Goal: Task Accomplishment & Management: Manage account settings

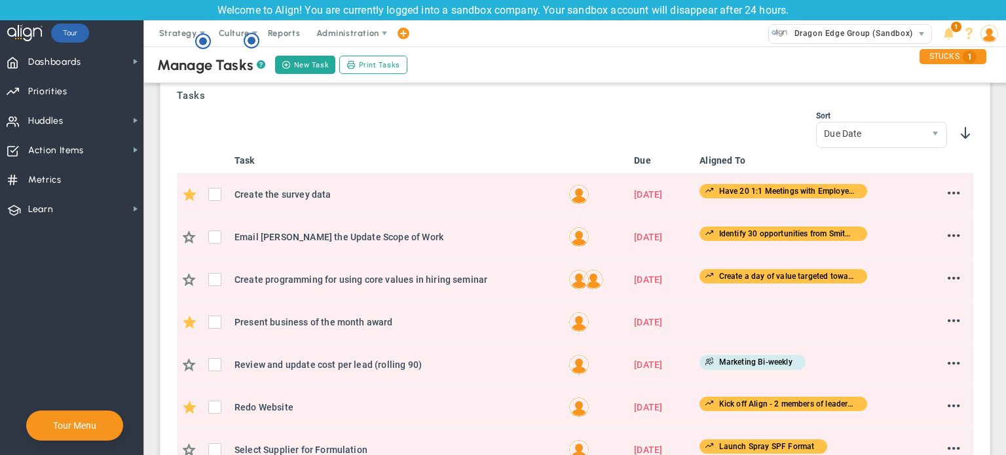
scroll to position [364, 0]
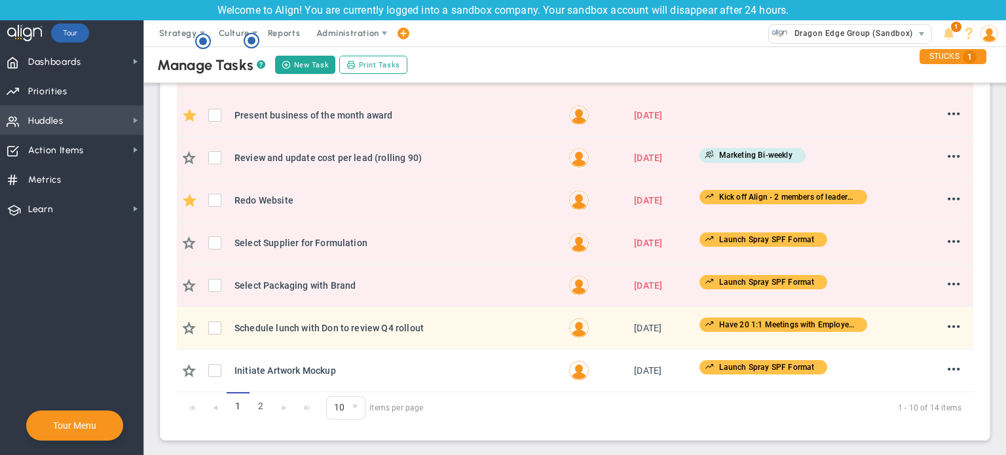
click at [105, 119] on span "Huddles Huddles" at bounding box center [71, 119] width 143 height 29
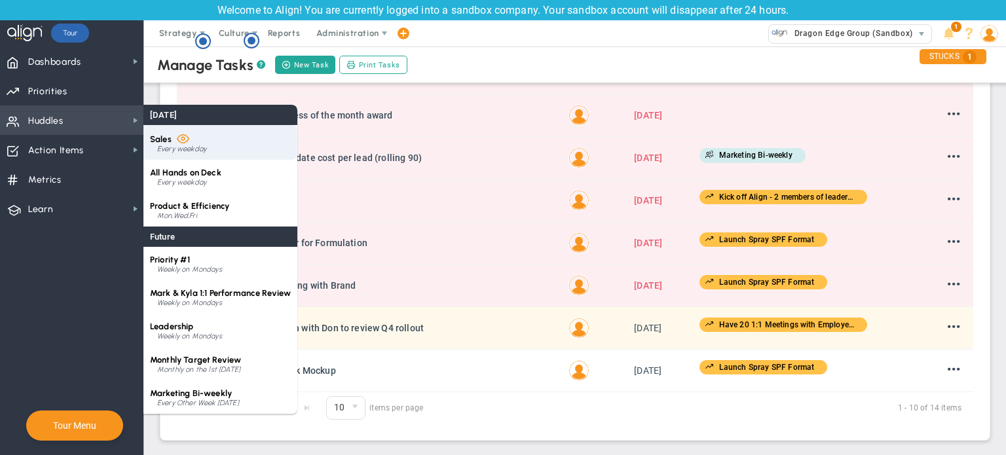
click at [232, 154] on div "Sales Every weekday" at bounding box center [220, 142] width 154 height 35
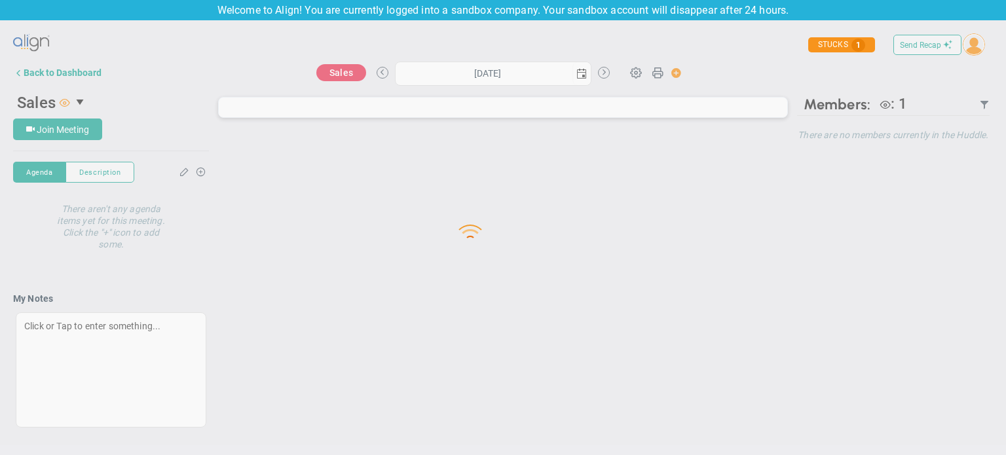
type input "[DATE]"
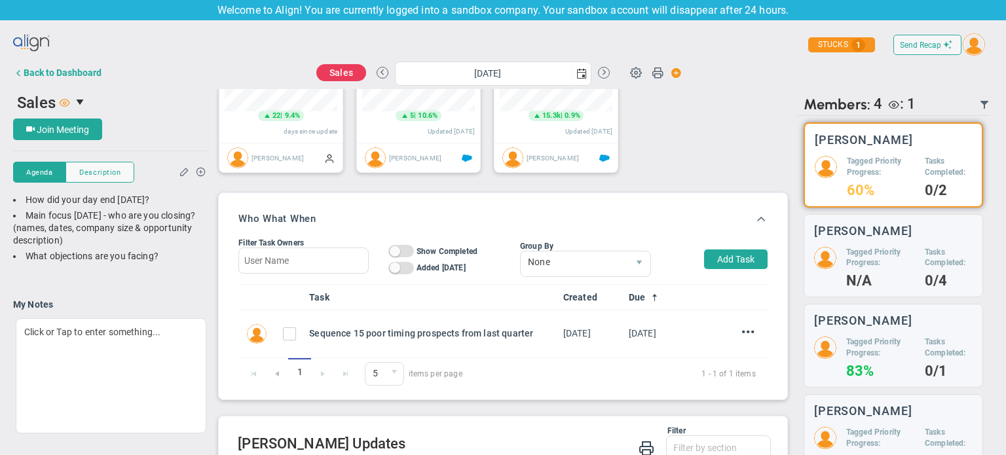
scroll to position [395, 0]
click at [281, 374] on div "1 1 5 5 10 20 30 50 items per page 1 - 1 of 1 items" at bounding box center [502, 372] width 529 height 31
drag, startPoint x: 281, startPoint y: 374, endPoint x: 266, endPoint y: 376, distance: 14.6
click at [266, 376] on div "1 1 5 5 10 20 30 50 items per page 1 - 1 of 1 items" at bounding box center [502, 372] width 529 height 31
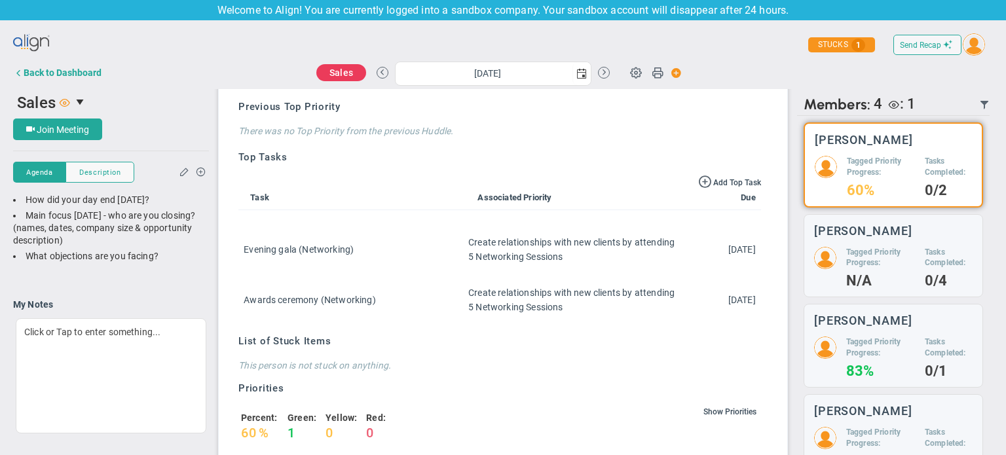
scroll to position [871, 0]
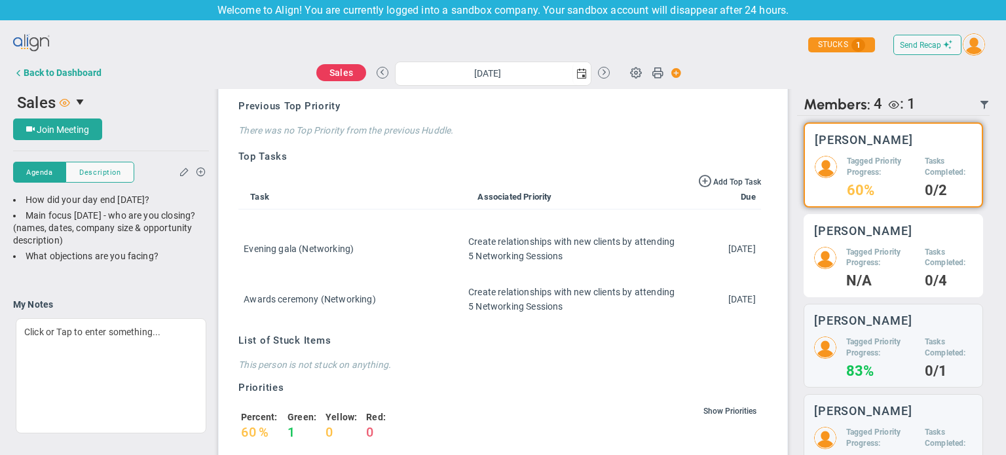
click at [908, 227] on div "[PERSON_NAME]" at bounding box center [893, 231] width 158 height 12
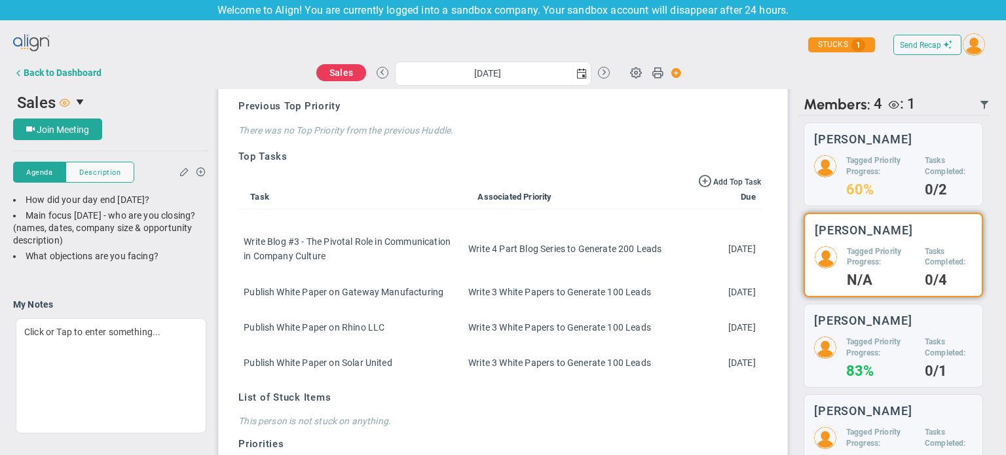
scroll to position [31, 0]
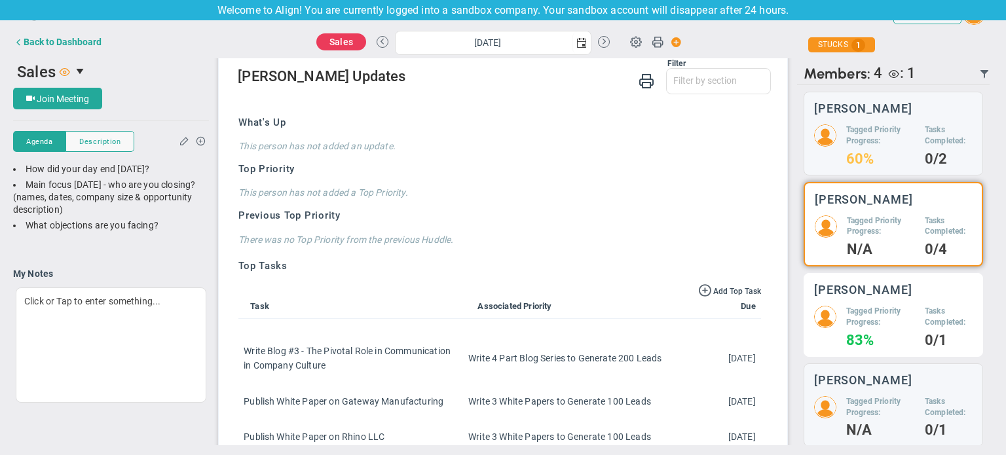
click at [880, 283] on div "[PERSON_NAME]" at bounding box center [893, 289] width 158 height 12
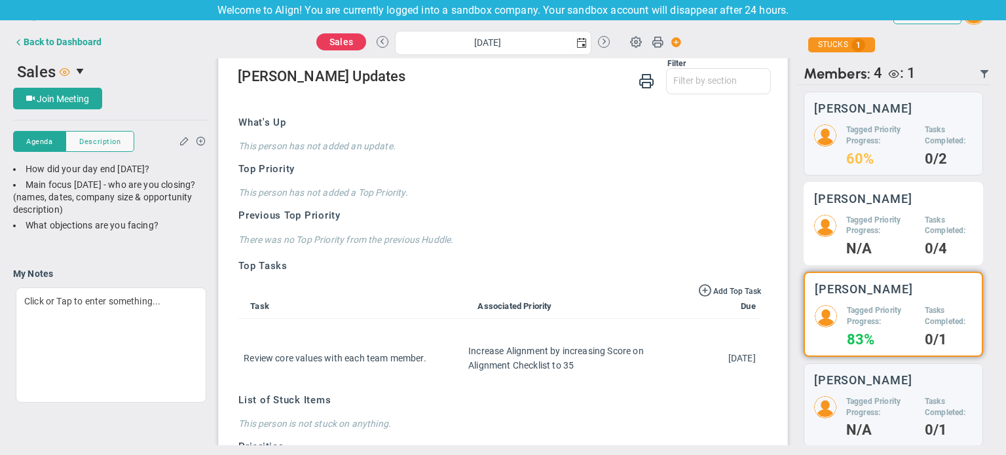
click at [886, 201] on h3 "[PERSON_NAME]" at bounding box center [863, 198] width 98 height 12
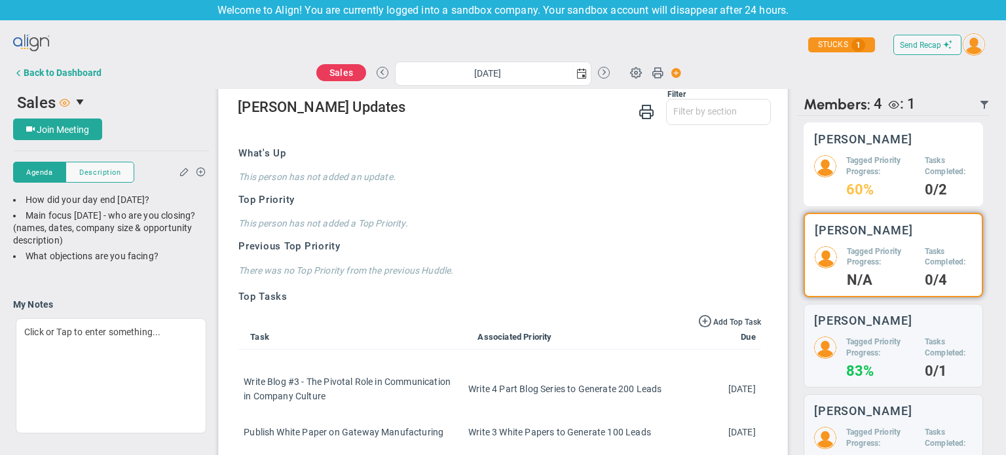
click at [897, 145] on div "[PERSON_NAME] Tagged Priority Progress: 60% Tasks Completed: 0/2" at bounding box center [892, 164] width 179 height 84
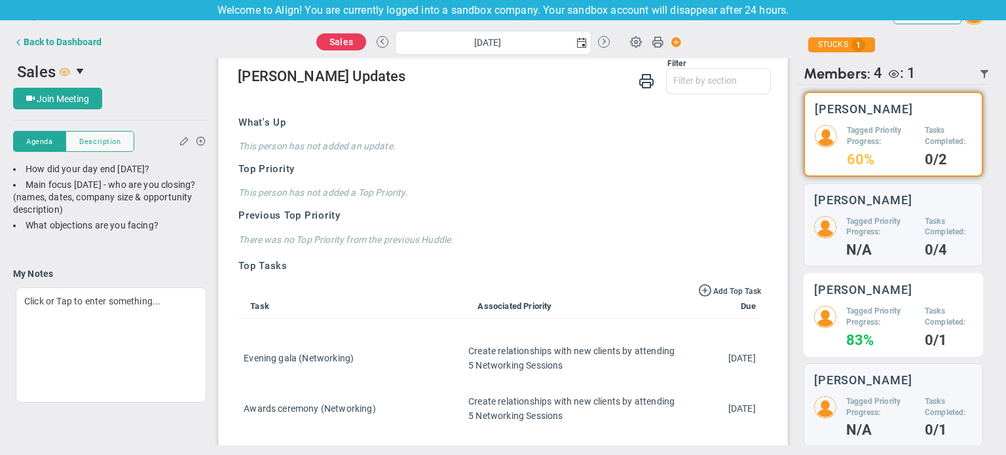
scroll to position [5, 0]
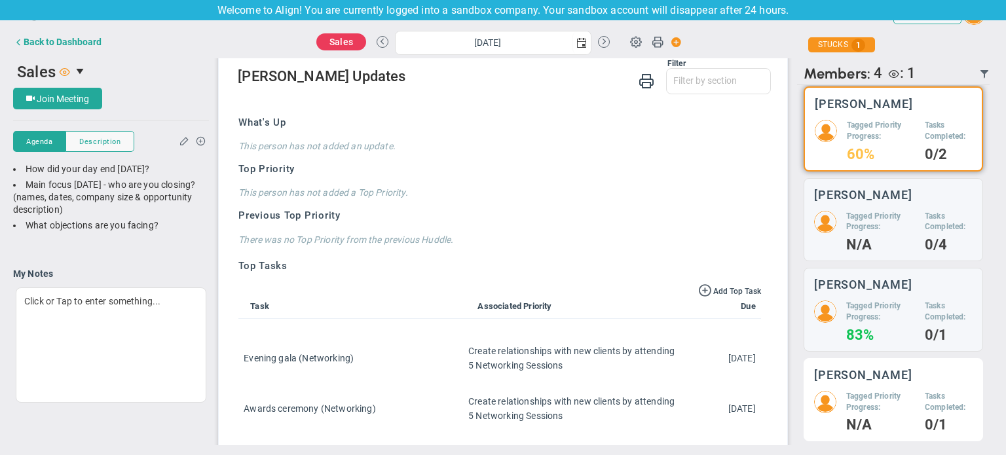
click at [865, 374] on h3 "[PERSON_NAME]" at bounding box center [863, 375] width 98 height 12
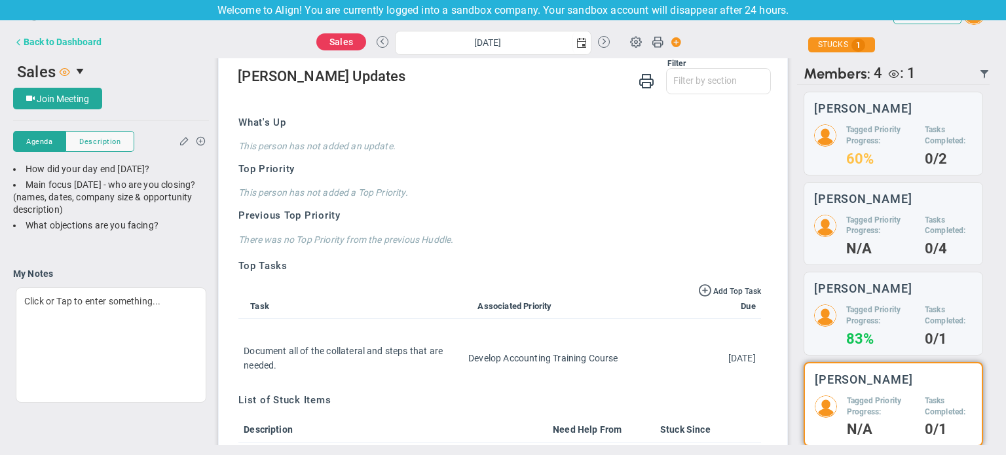
click at [63, 33] on button "Back to Dashboard" at bounding box center [57, 42] width 88 height 26
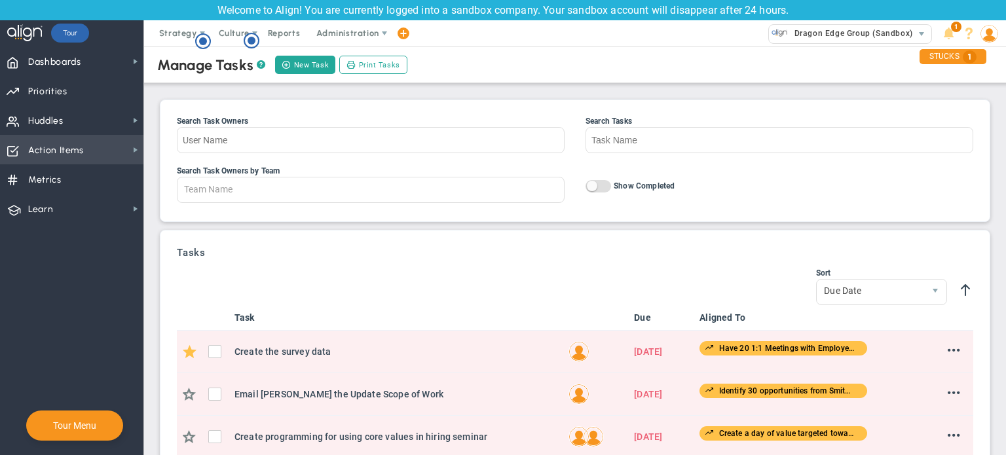
click at [89, 151] on span "Action Items Action Items" at bounding box center [71, 149] width 143 height 29
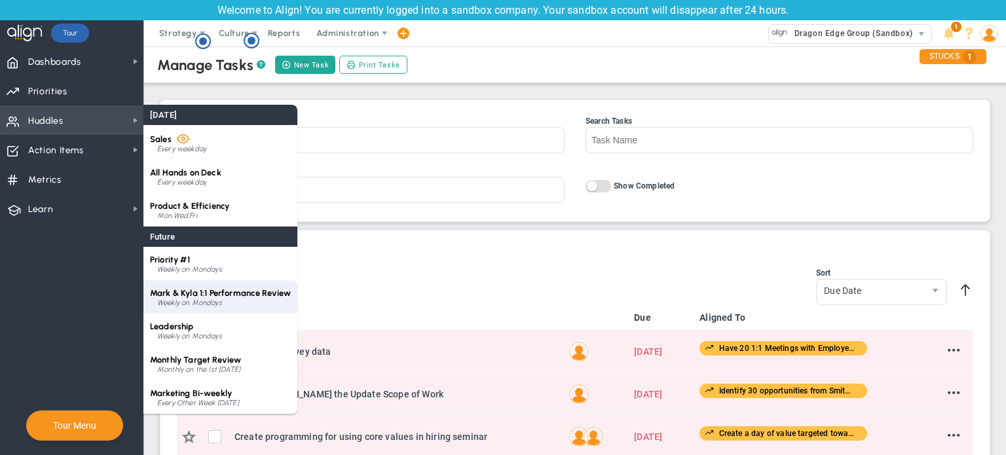
click at [202, 305] on div "Weekly on Mondays" at bounding box center [224, 303] width 134 height 8
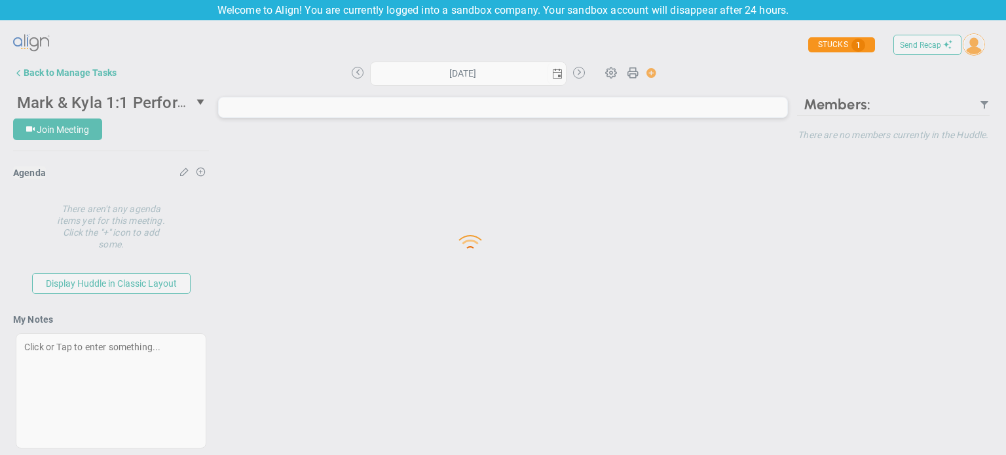
type input "[DATE]"
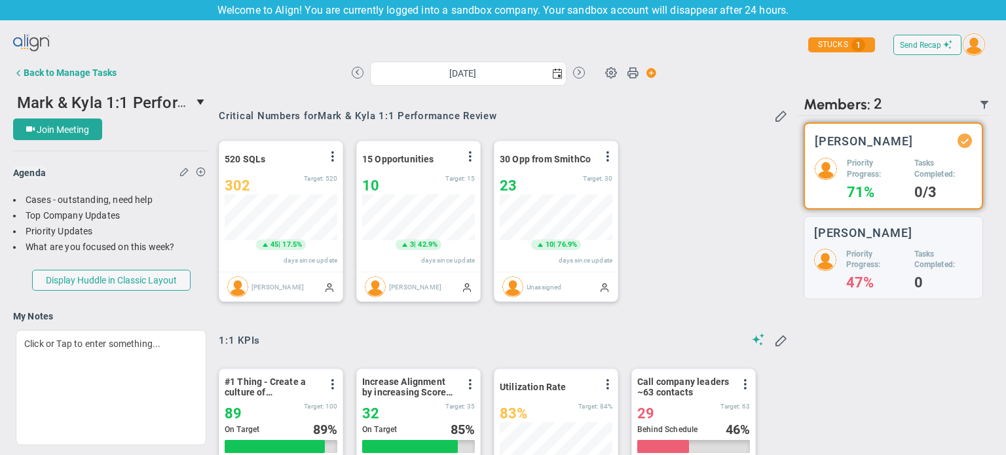
scroll to position [45, 113]
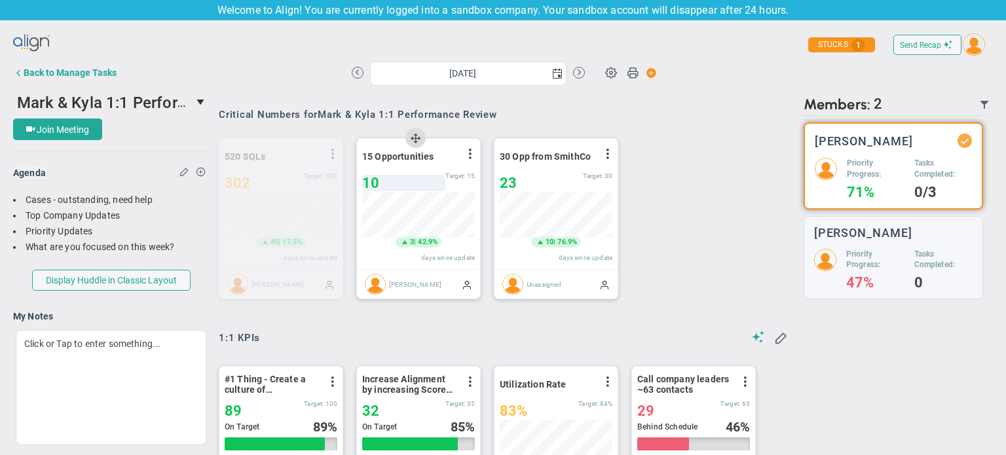
drag, startPoint x: 280, startPoint y: 149, endPoint x: 413, endPoint y: 175, distance: 135.6
click at [413, 175] on div "520 SQLs View Historical Graph Edit Make "No Change" Update Add Past Update 302…" at bounding box center [498, 219] width 585 height 184
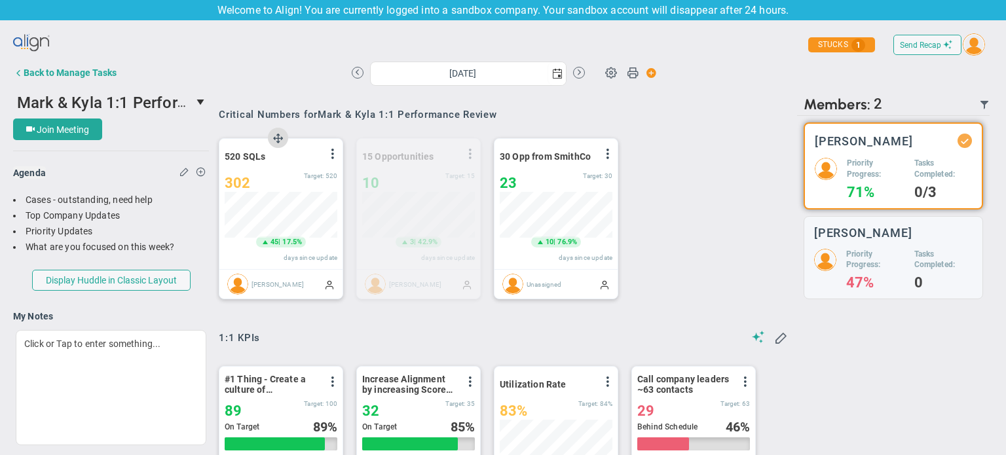
drag, startPoint x: 419, startPoint y: 138, endPoint x: 301, endPoint y: 145, distance: 118.1
click at [301, 145] on div "520 SQLs View Historical Graph Edit Make "No Change" Update Add Past Update 302…" at bounding box center [498, 219] width 585 height 184
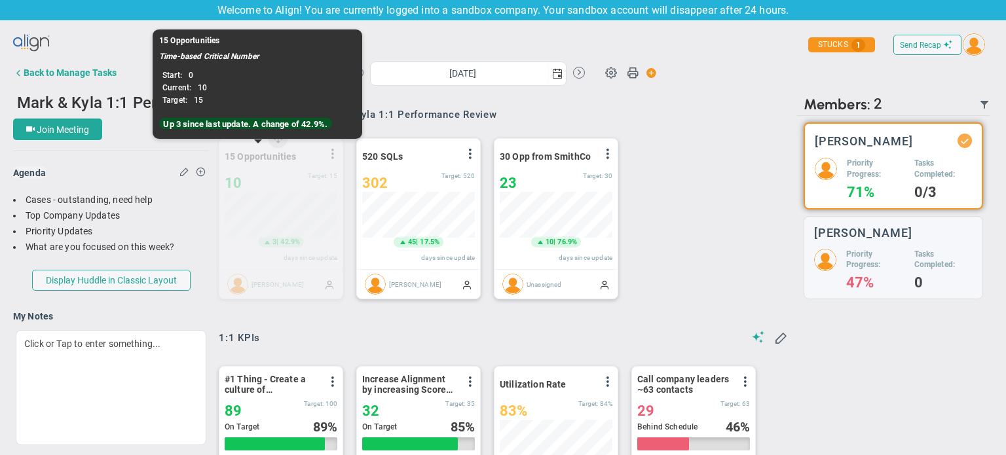
drag, startPoint x: 419, startPoint y: 136, endPoint x: 236, endPoint y: 159, distance: 184.7
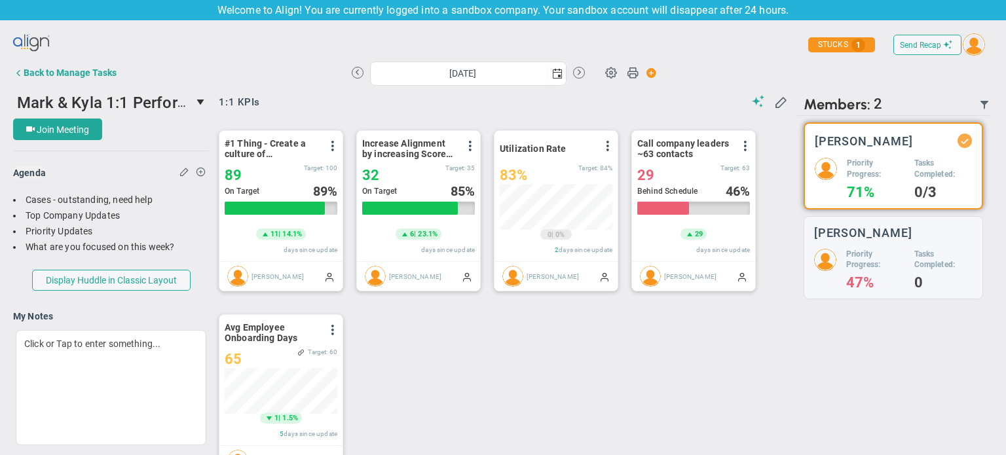
scroll to position [240, 0]
click at [467, 141] on span at bounding box center [470, 144] width 10 height 10
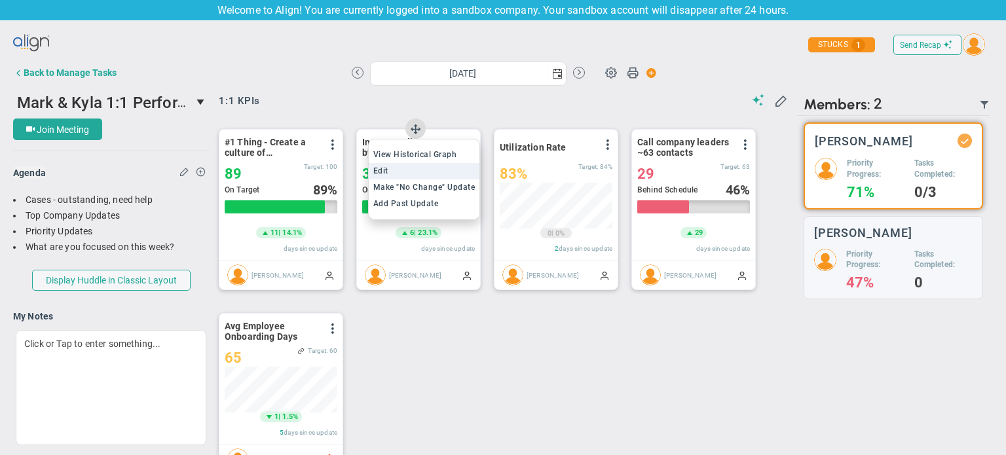
click at [429, 170] on li "Edit" at bounding box center [424, 171] width 111 height 16
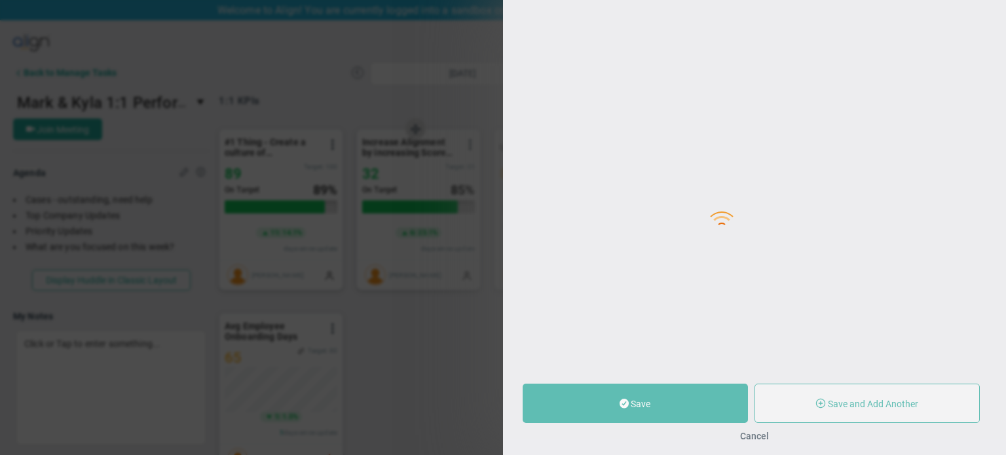
type input "Increase Alignment by increasing Score on Alignment Checklist to 35"
type input "14"
type input "32"
type input "35"
radio input "true"
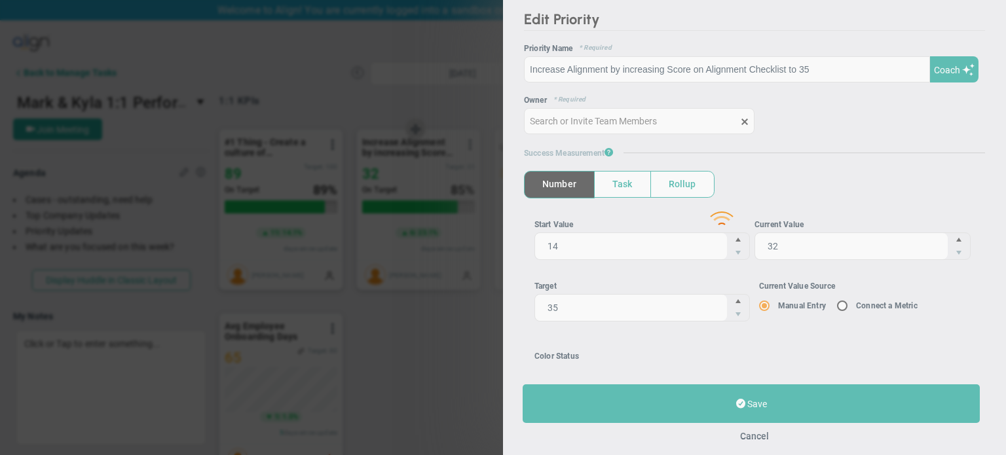
type input "[PERSON_NAME]"
type input "14"
type input "32"
type input "35"
radio input "true"
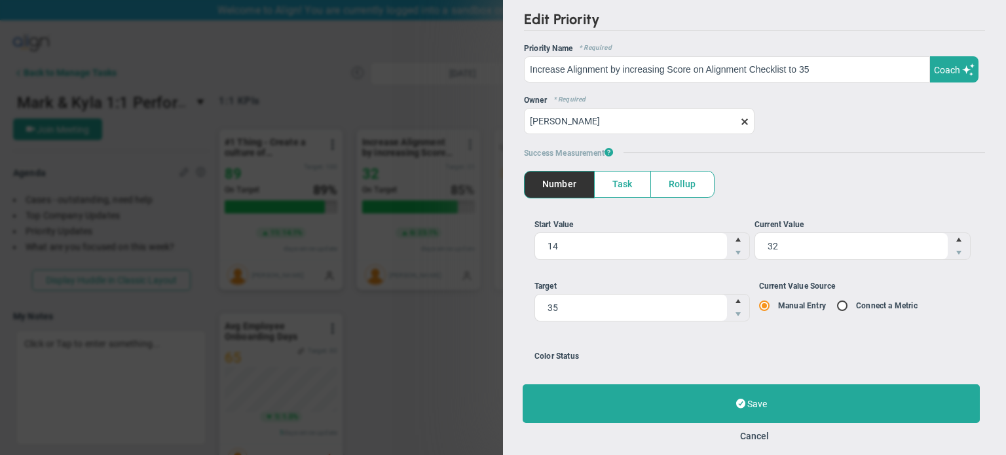
click at [629, 185] on span "Task" at bounding box center [622, 185] width 56 height 26
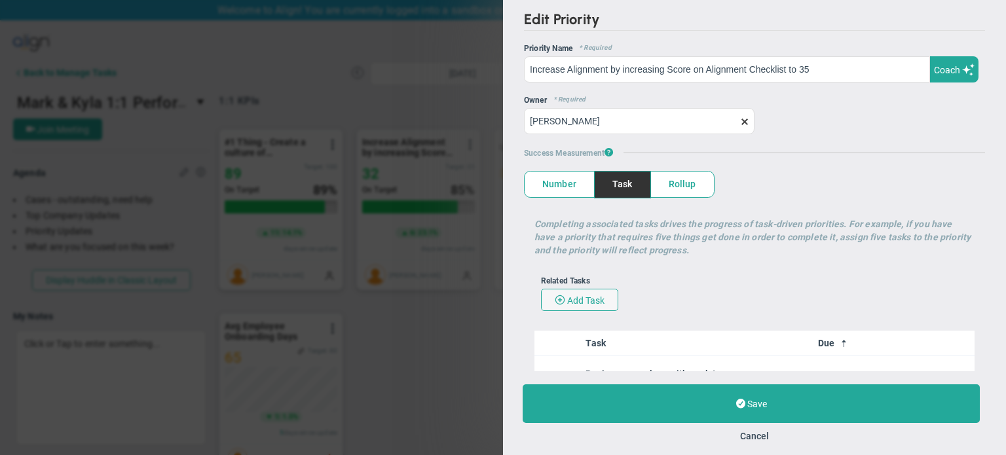
click at [659, 176] on span "Rollup" at bounding box center [682, 185] width 63 height 26
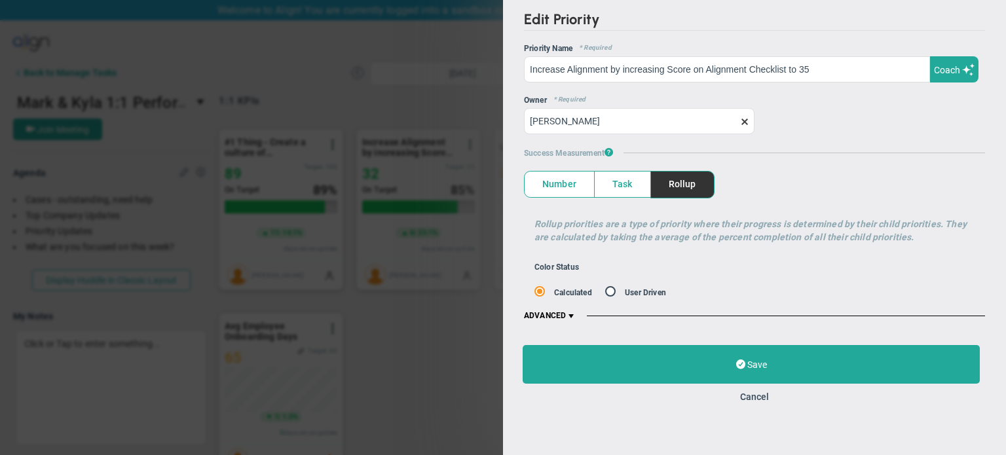
click at [547, 183] on span "Number" at bounding box center [558, 185] width 69 height 26
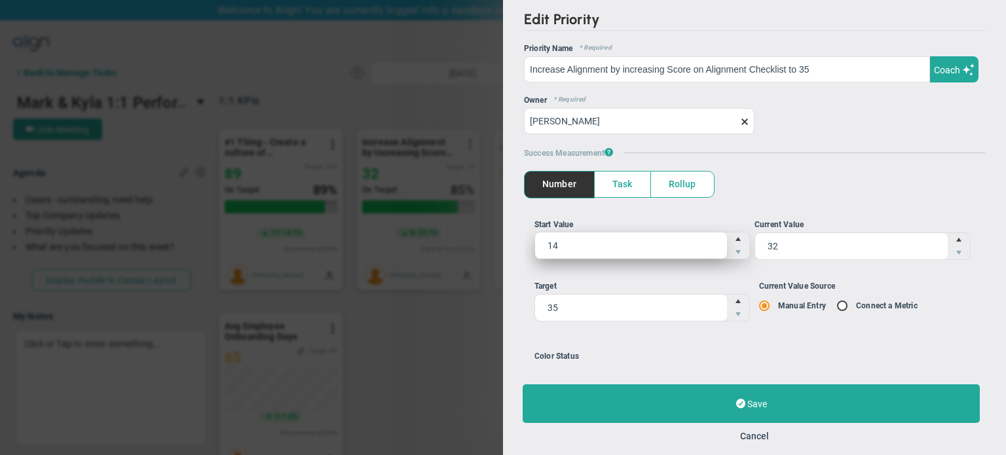
scroll to position [48, 0]
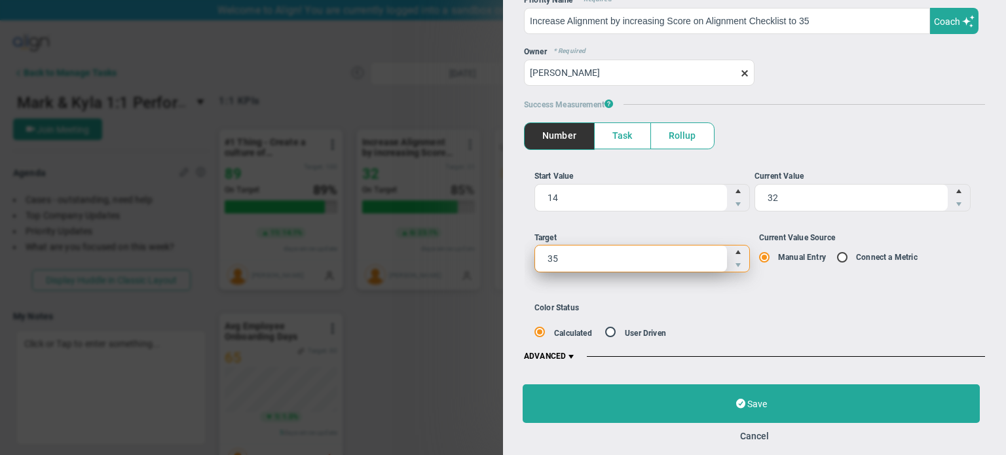
click at [677, 258] on span "35 35" at bounding box center [642, 258] width 216 height 27
click at [0, 0] on input "35" at bounding box center [0, 0] width 0 height 0
type input "3"
type input "50"
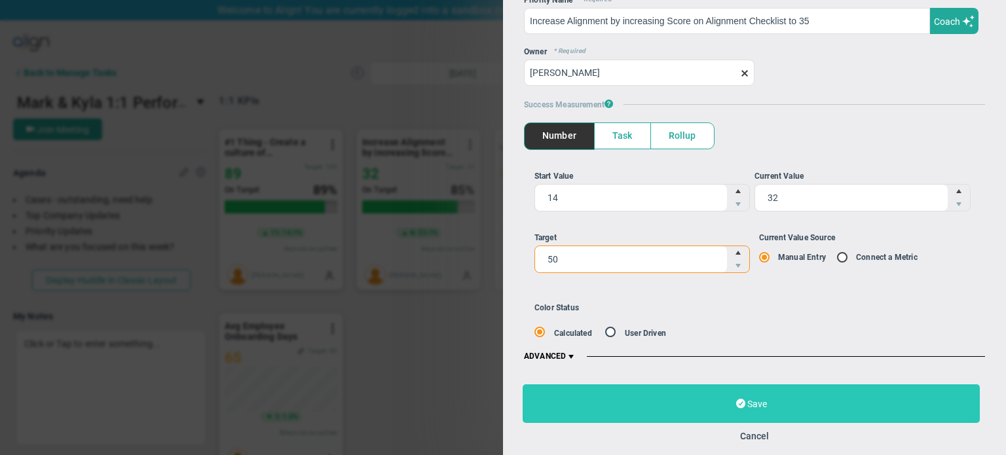
type input "50"
click at [691, 405] on button "Save" at bounding box center [750, 403] width 457 height 39
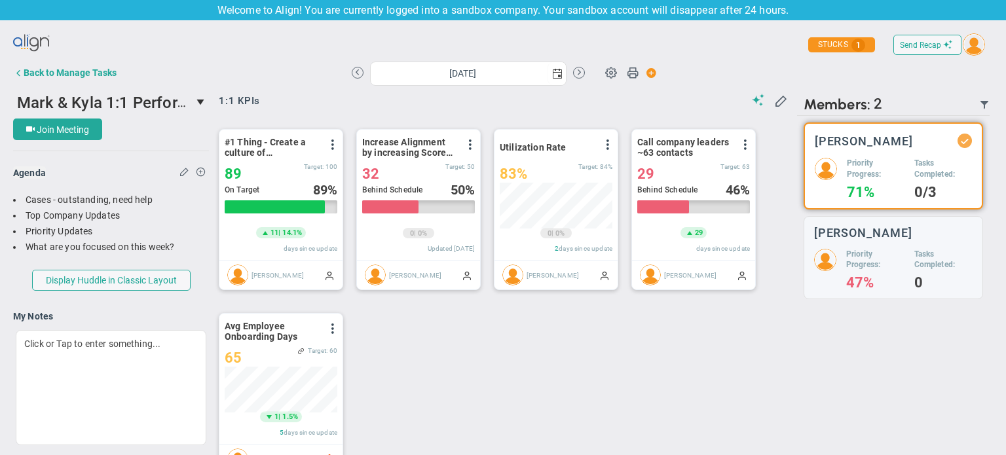
scroll to position [45, 113]
click at [468, 145] on span at bounding box center [470, 144] width 10 height 10
click at [448, 171] on li "Edit" at bounding box center [433, 171] width 93 height 16
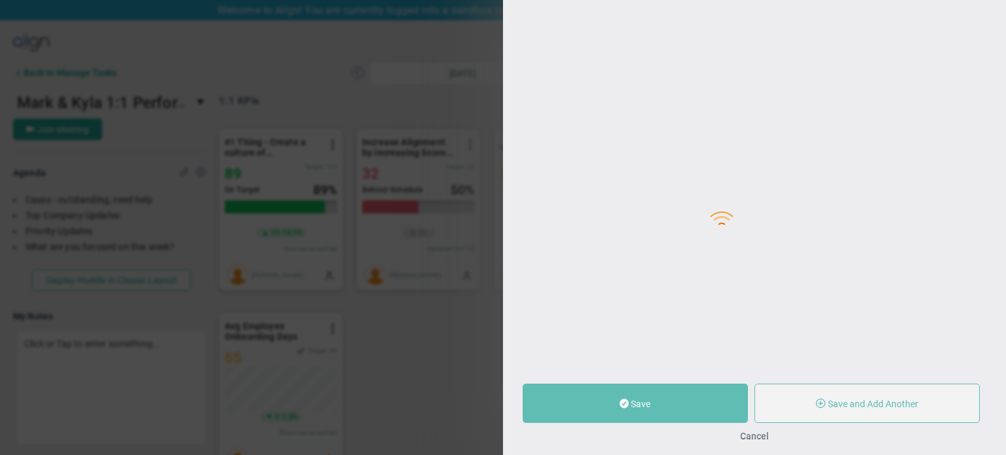
type input "Increase Alignment by increasing Score on Alignment Checklist to 35"
type input "14"
type input "32"
type input "50"
radio input "true"
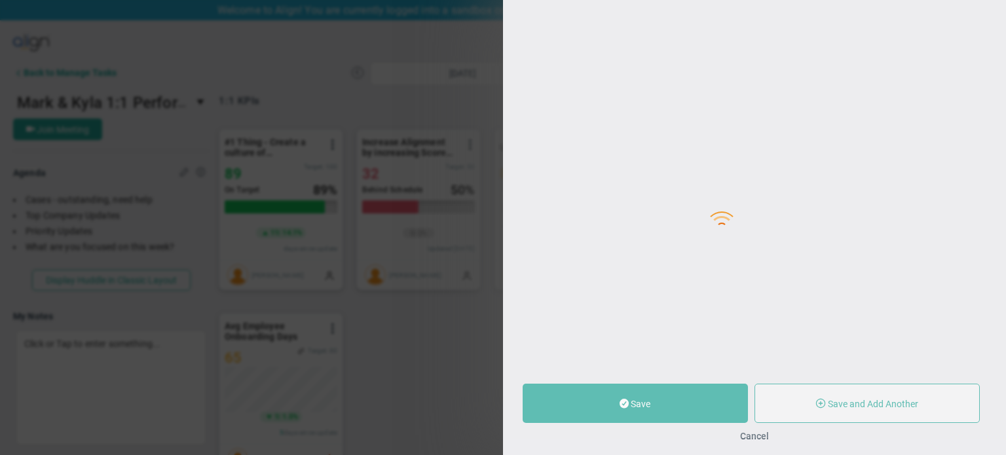
type input "[PERSON_NAME]"
type input "14"
type input "32"
type input "50"
radio input "true"
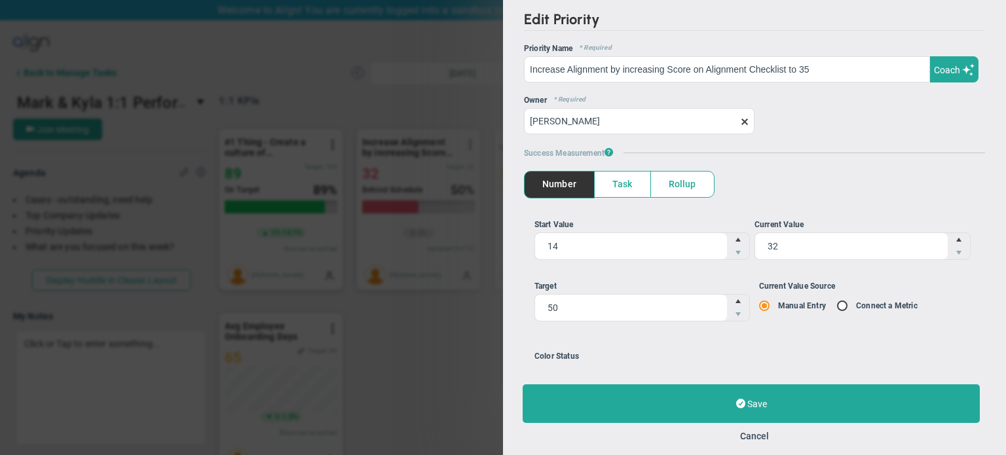
click at [621, 191] on span "Task" at bounding box center [622, 185] width 56 height 26
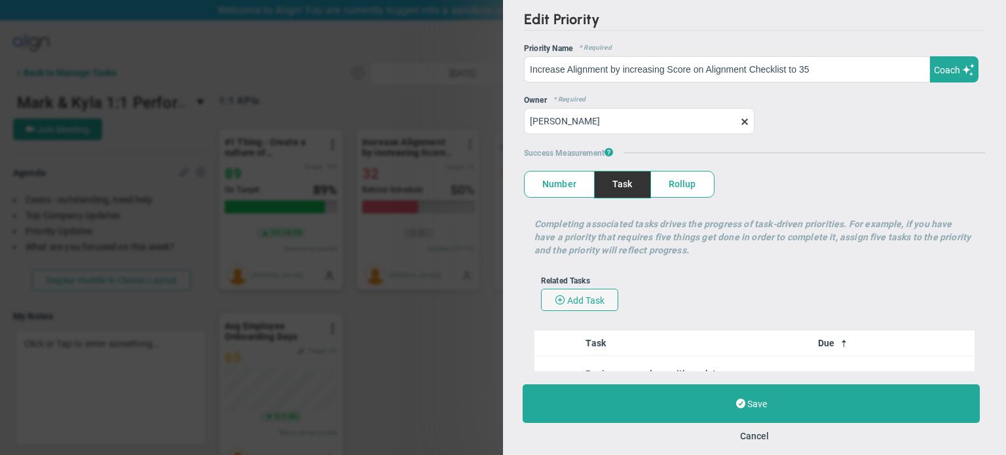
click at [669, 183] on span "Rollup" at bounding box center [682, 185] width 63 height 26
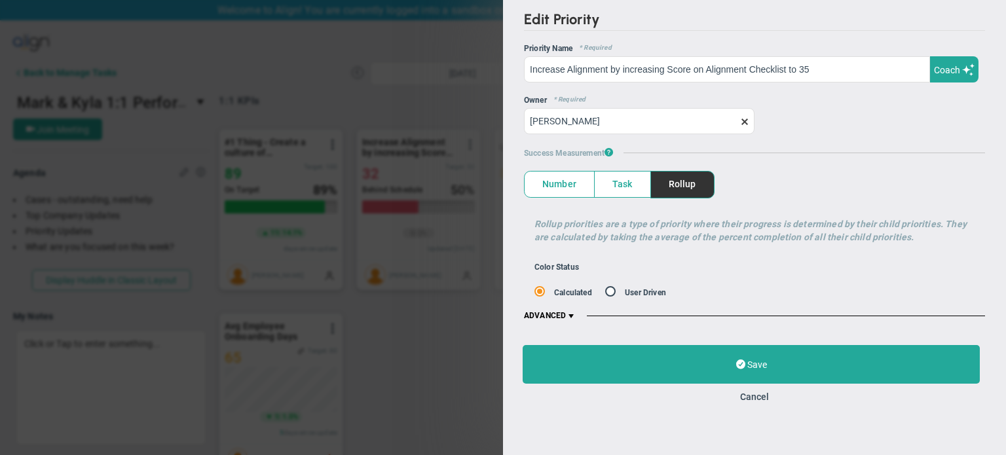
click at [527, 186] on span "Number" at bounding box center [558, 185] width 69 height 26
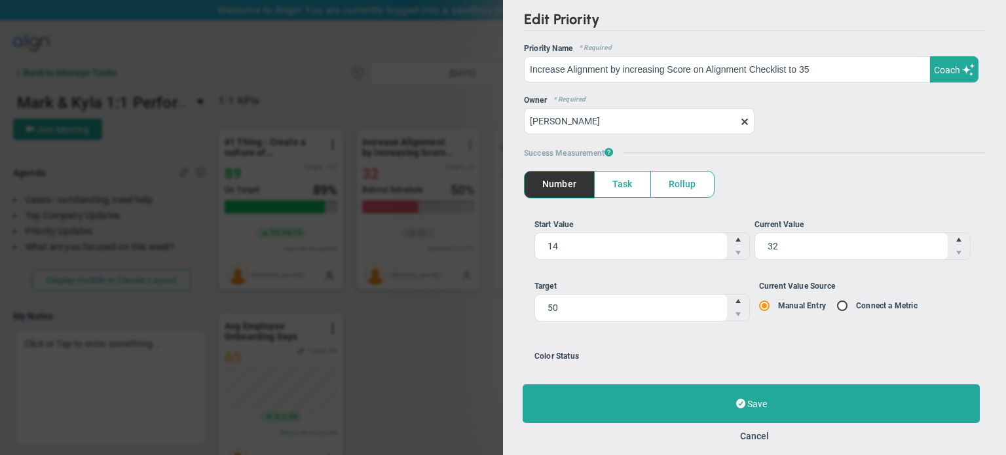
click at [409, 77] on div "Edit Priority OKR Name Priority Name Increase Alignment by increasing Score on …" at bounding box center [503, 227] width 1006 height 455
click at [289, 44] on div "Edit Priority OKR Name Priority Name Increase Alignment by increasing Score on …" at bounding box center [503, 227] width 1006 height 455
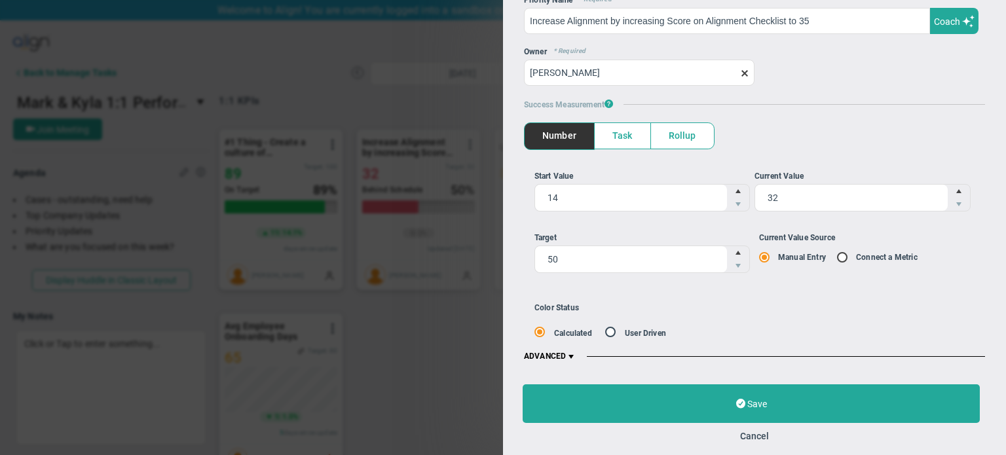
click at [619, 329] on input "radio" at bounding box center [614, 334] width 13 height 12
radio input "true"
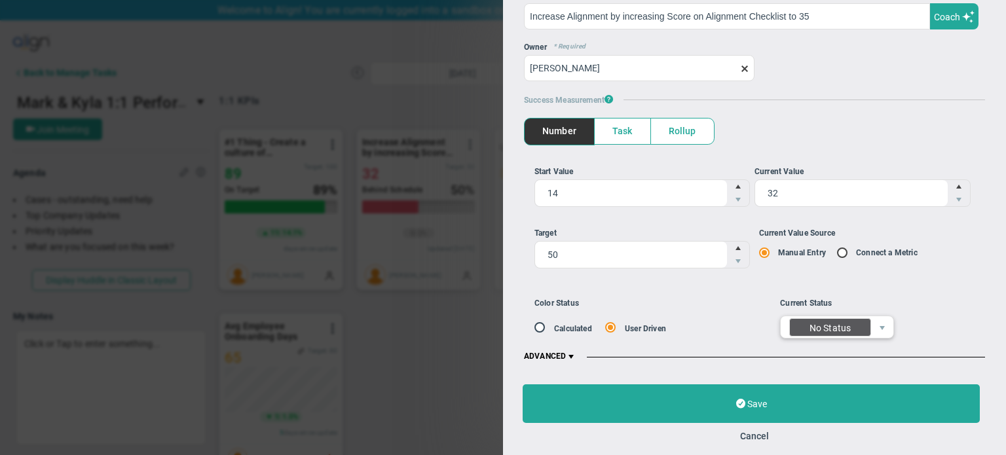
click at [854, 329] on div "No Status" at bounding box center [830, 327] width 82 height 18
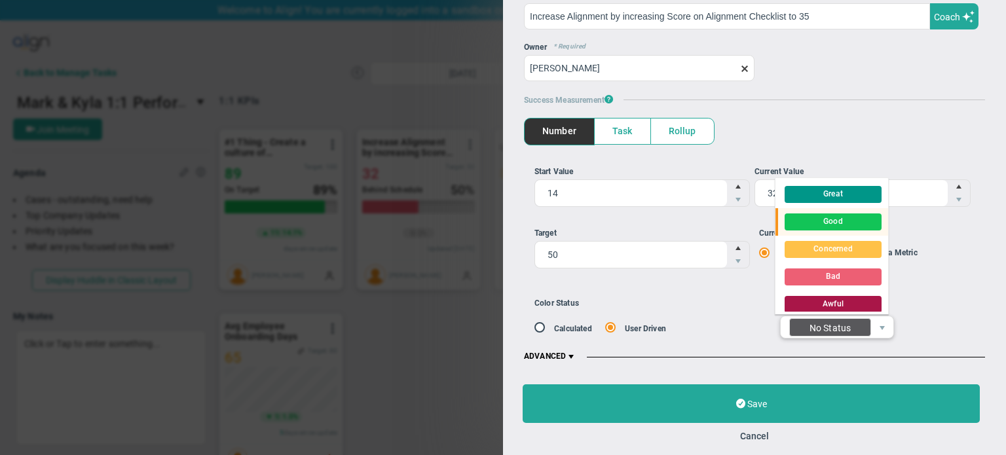
click at [855, 227] on div "Good" at bounding box center [832, 221] width 97 height 17
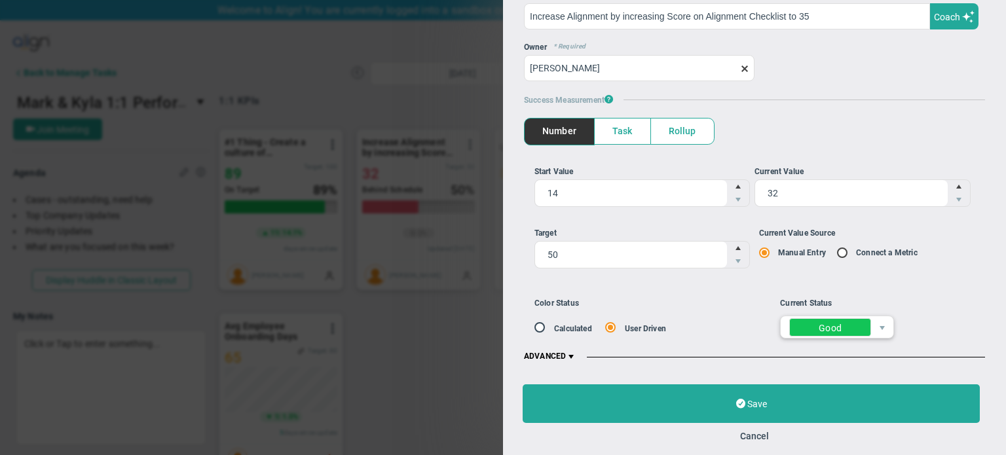
click at [818, 327] on div "Good" at bounding box center [829, 328] width 23 height 19
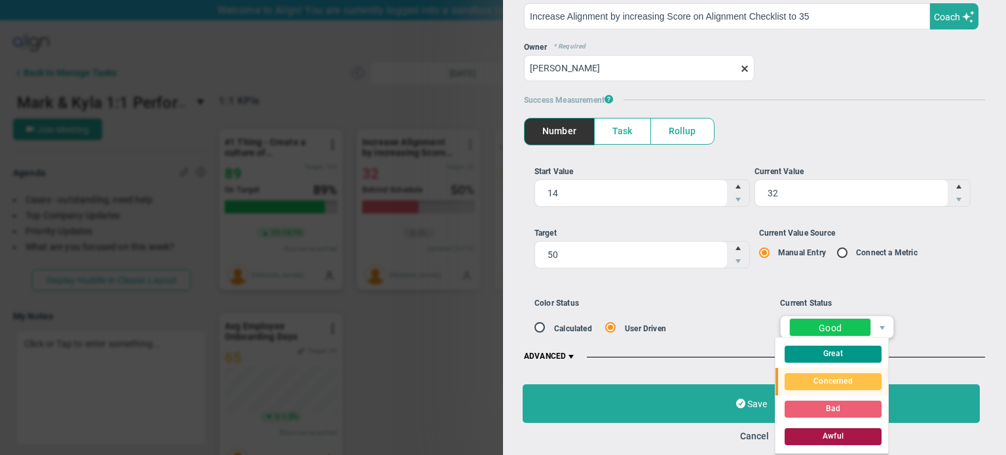
click at [821, 378] on div "Concerned" at bounding box center [832, 381] width 39 height 17
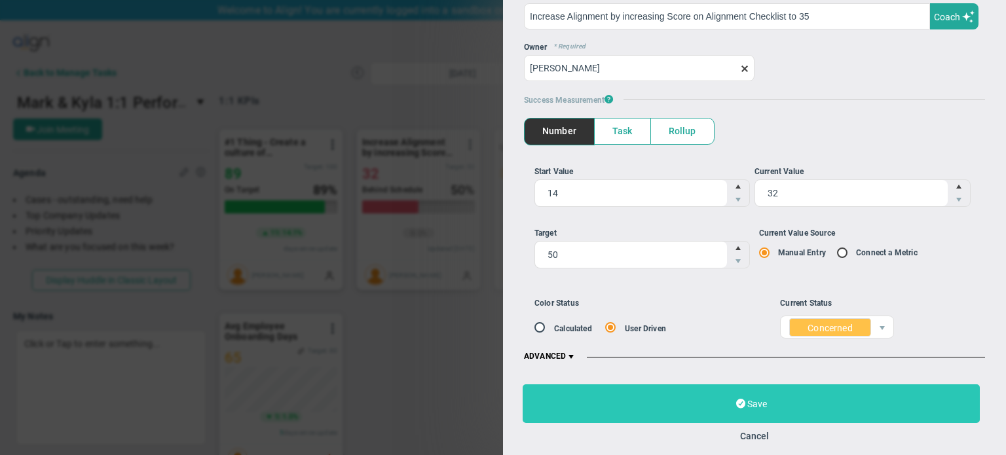
click at [762, 390] on button "Save" at bounding box center [750, 403] width 457 height 39
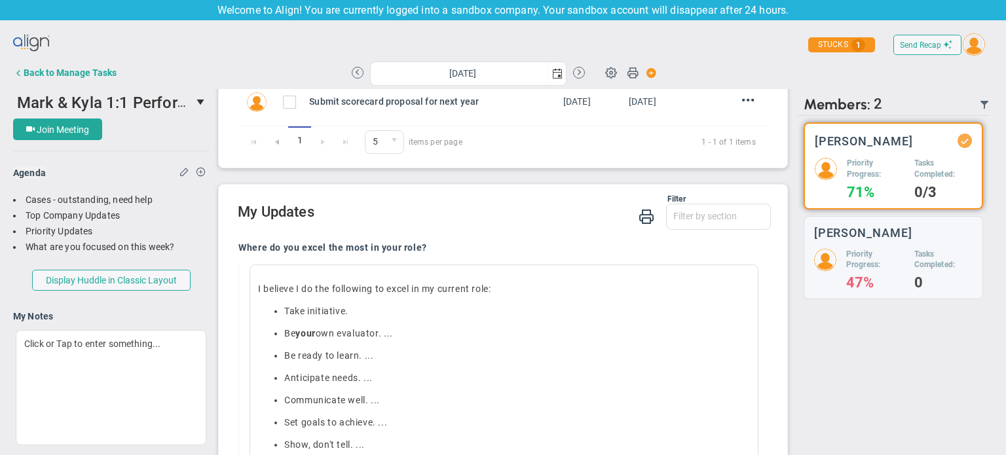
scroll to position [773, 0]
